Goal: Information Seeking & Learning: Check status

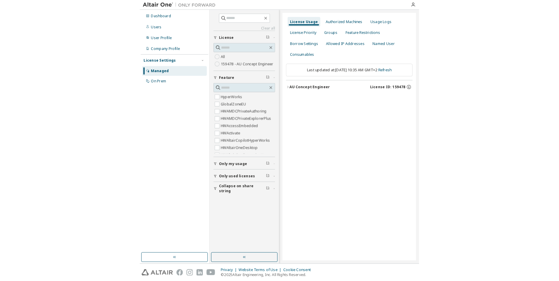
scroll to position [49, 0]
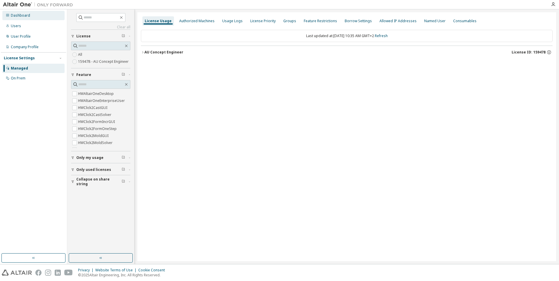
click at [15, 16] on div "Dashboard" at bounding box center [20, 15] width 19 height 5
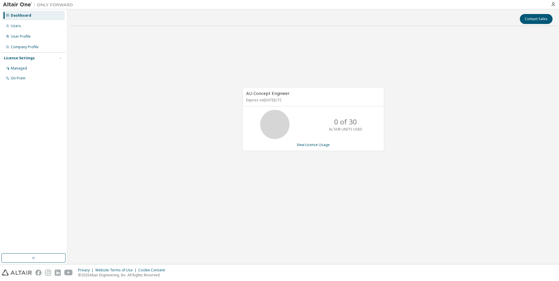
click at [275, 124] on icon at bounding box center [275, 124] width 15 height 15
click at [312, 146] on link "View License Usage" at bounding box center [313, 144] width 33 height 5
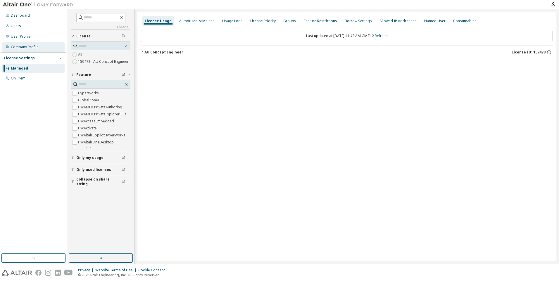
click at [17, 46] on div "Company Profile" at bounding box center [25, 47] width 28 height 5
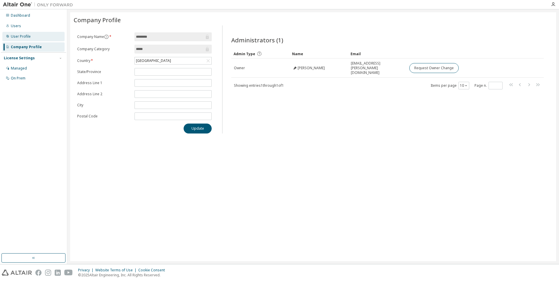
click at [14, 37] on div "User Profile" at bounding box center [21, 36] width 20 height 5
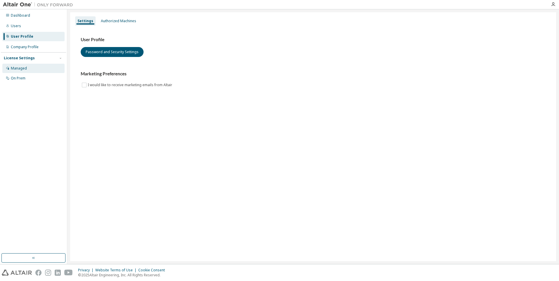
click at [18, 69] on div "Managed" at bounding box center [19, 68] width 16 height 5
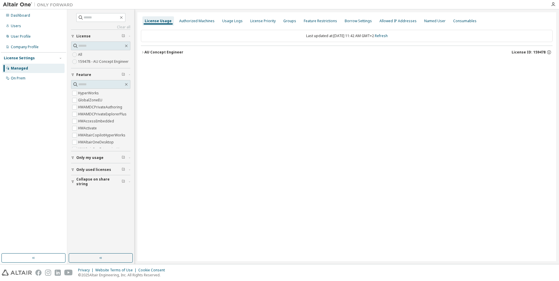
click at [123, 158] on icon "button" at bounding box center [124, 158] width 4 height 4
click at [129, 158] on icon "button" at bounding box center [130, 158] width 4 height 2
click at [130, 188] on span "button" at bounding box center [130, 187] width 2 height 4
click at [129, 217] on span "button" at bounding box center [130, 216] width 2 height 4
click at [529, 51] on span "License ID: 159478" at bounding box center [529, 52] width 34 height 5
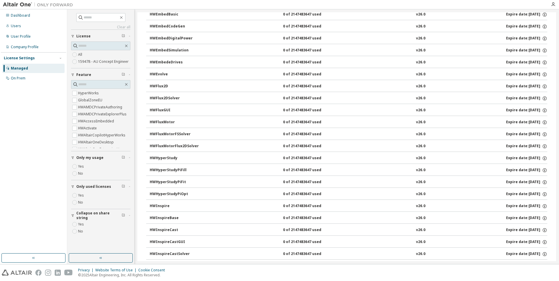
scroll to position [292, 0]
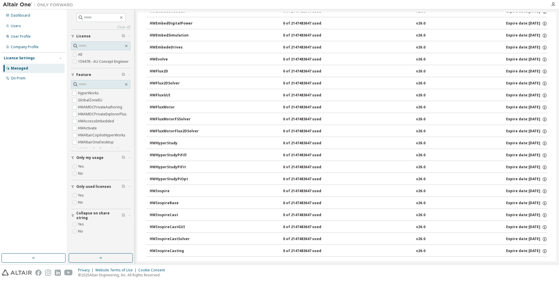
click at [171, 214] on div "HWInspireCast" at bounding box center [176, 215] width 53 height 5
drag, startPoint x: 171, startPoint y: 213, endPoint x: 168, endPoint y: 214, distance: 4.0
click at [168, 214] on div "HWInspireCast" at bounding box center [176, 215] width 53 height 5
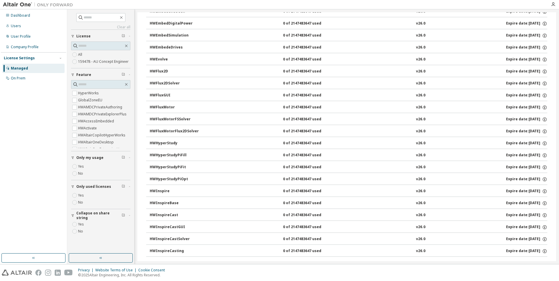
click at [307, 215] on div "0 of 2147483647 used" at bounding box center [309, 215] width 53 height 5
click at [416, 216] on div "v26.0" at bounding box center [420, 215] width 9 height 5
click at [510, 215] on div "Expire date: [DATE]" at bounding box center [526, 215] width 41 height 5
click at [542, 216] on icon "button" at bounding box center [544, 215] width 5 height 5
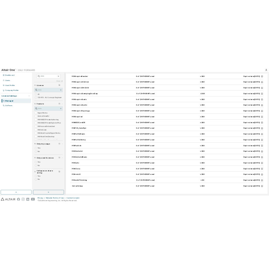
scroll to position [914, 0]
